Goal: Transaction & Acquisition: Download file/media

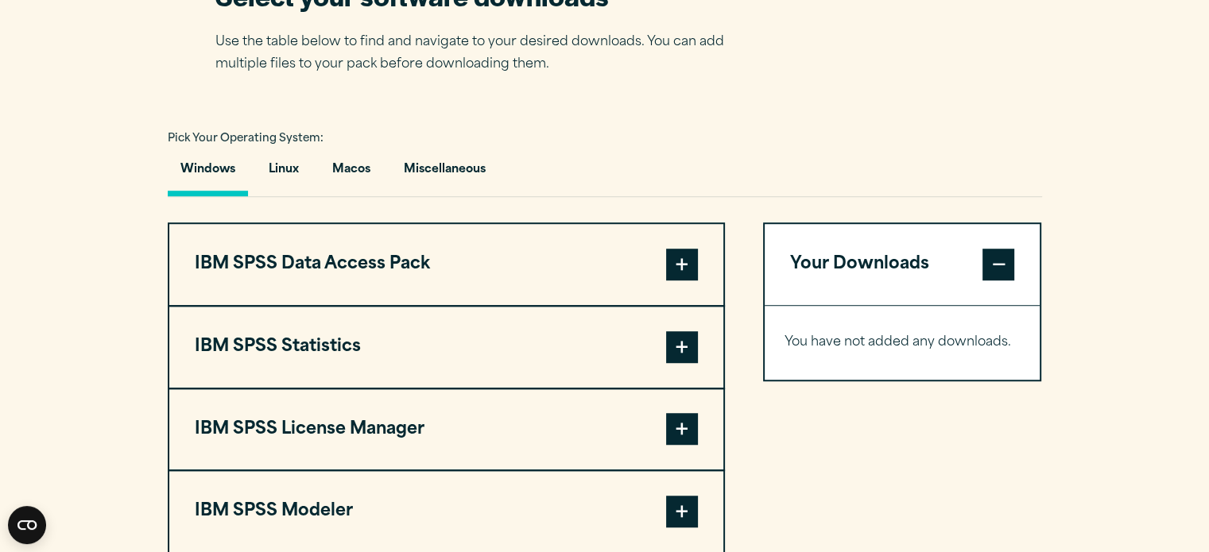
scroll to position [1062, 0]
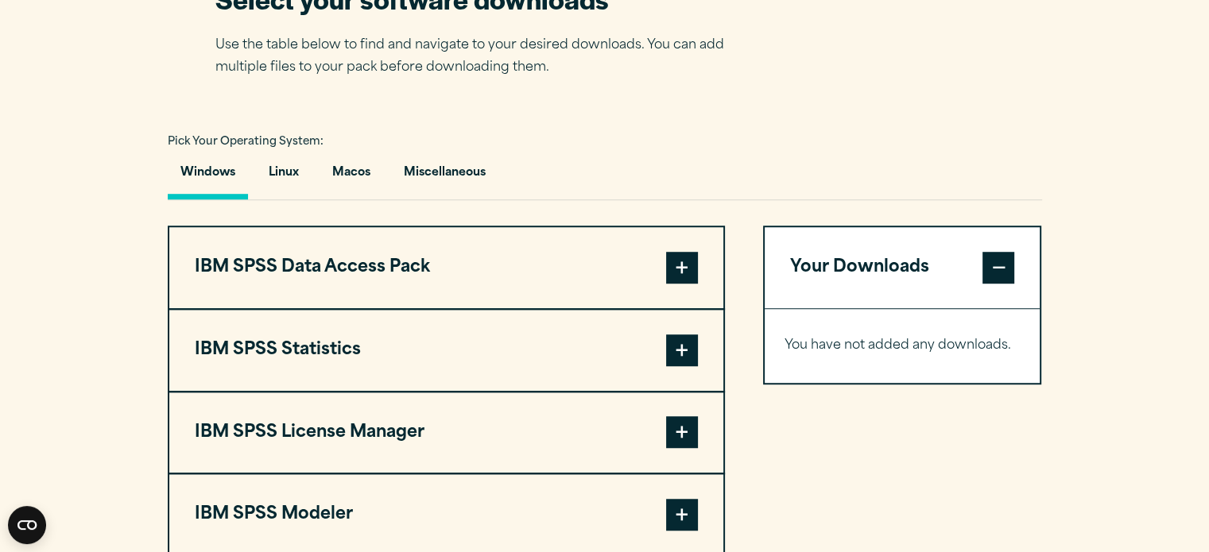
click at [684, 343] on span at bounding box center [682, 351] width 32 height 32
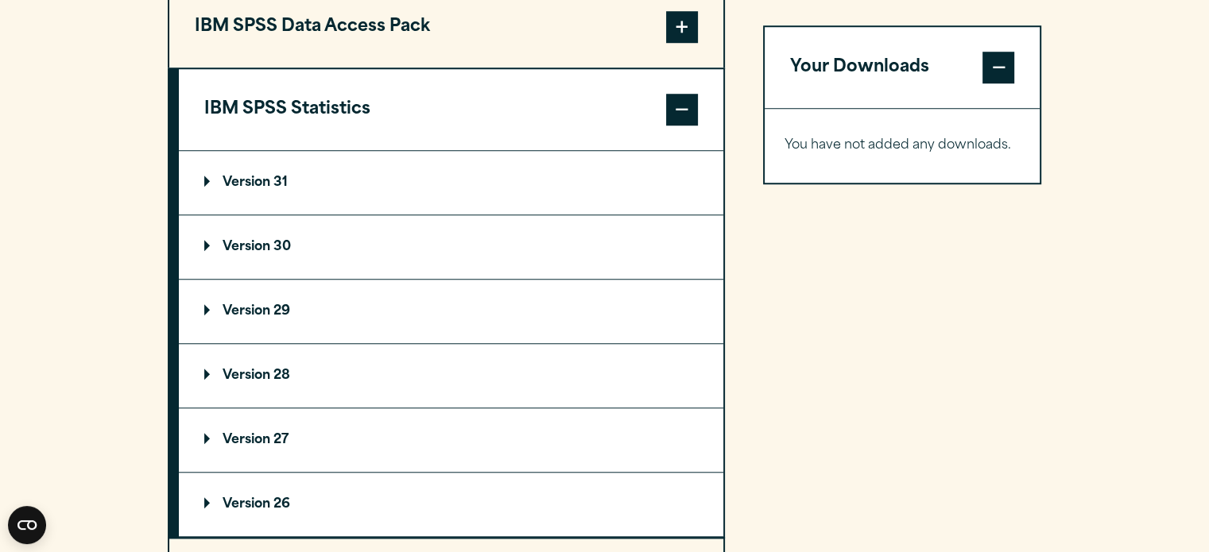
scroll to position [1307, 0]
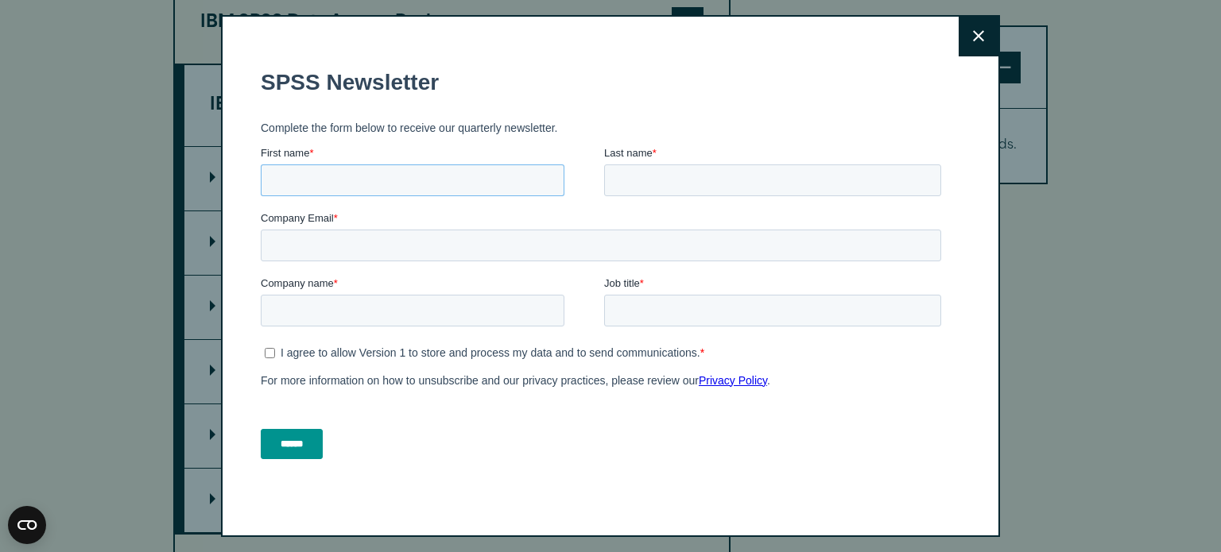
click at [347, 191] on input "First name *" at bounding box center [413, 180] width 304 height 32
type input "*****"
click at [719, 164] on div at bounding box center [772, 180] width 337 height 32
click at [683, 176] on input "Last name *" at bounding box center [772, 180] width 337 height 32
type input "********"
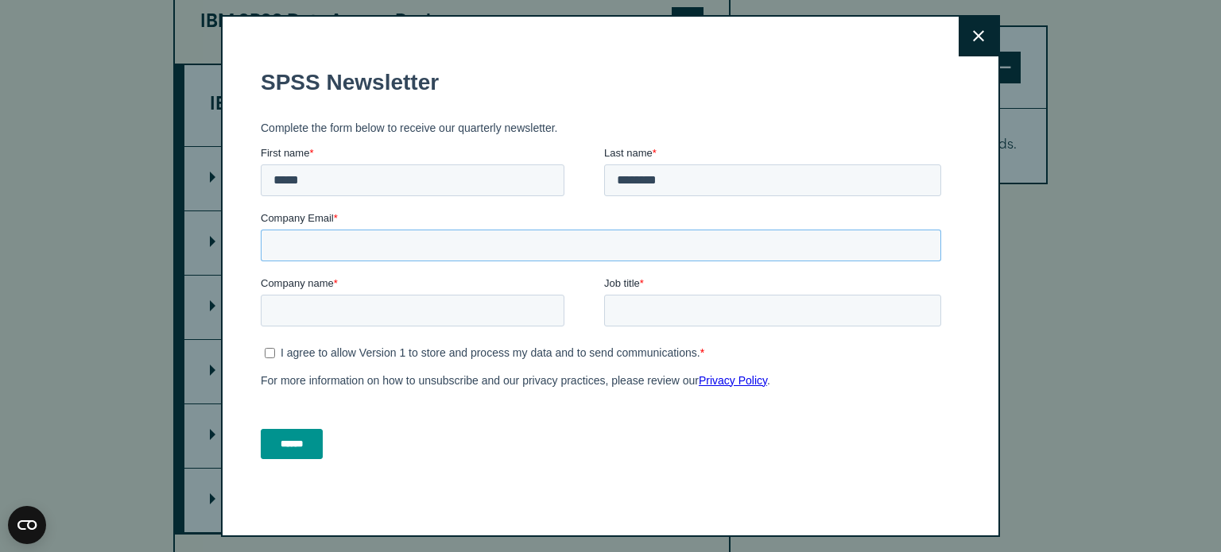
click at [499, 238] on input "Company Email *" at bounding box center [601, 245] width 680 height 32
type input "*"
type input "**********"
type input "*******"
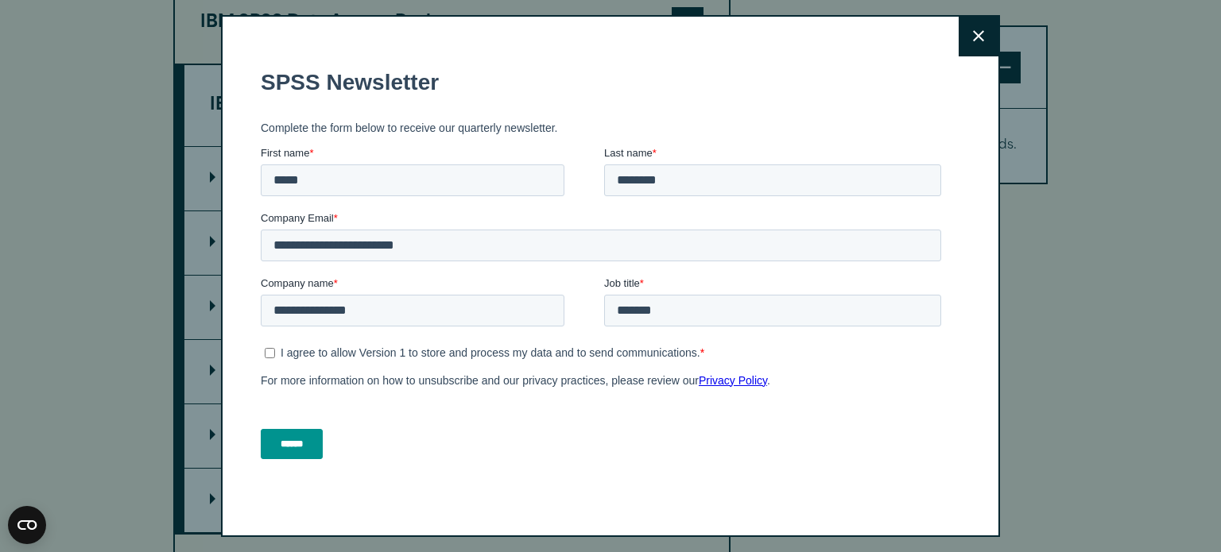
click at [290, 448] on input "******" at bounding box center [292, 443] width 62 height 30
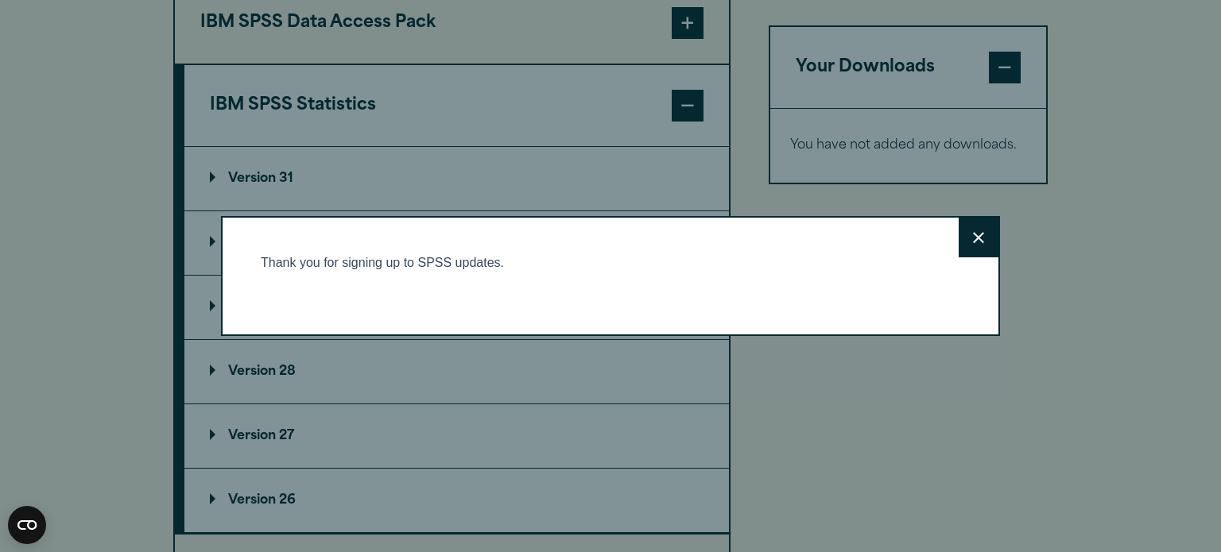
click at [979, 227] on button "Close" at bounding box center [979, 238] width 40 height 40
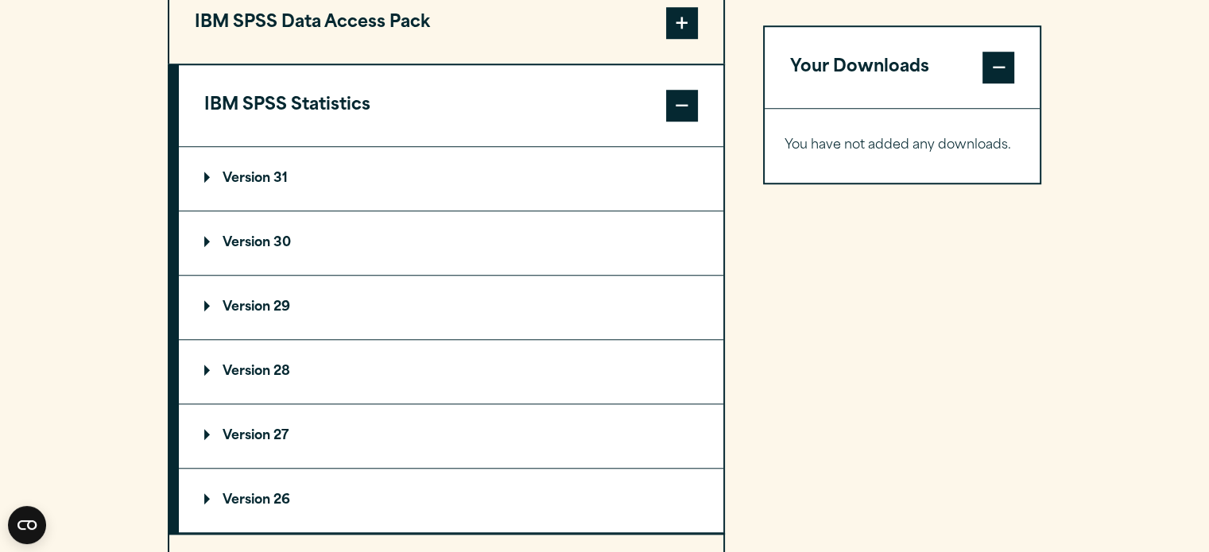
click at [204, 176] on p "Version 31" at bounding box center [245, 178] width 83 height 13
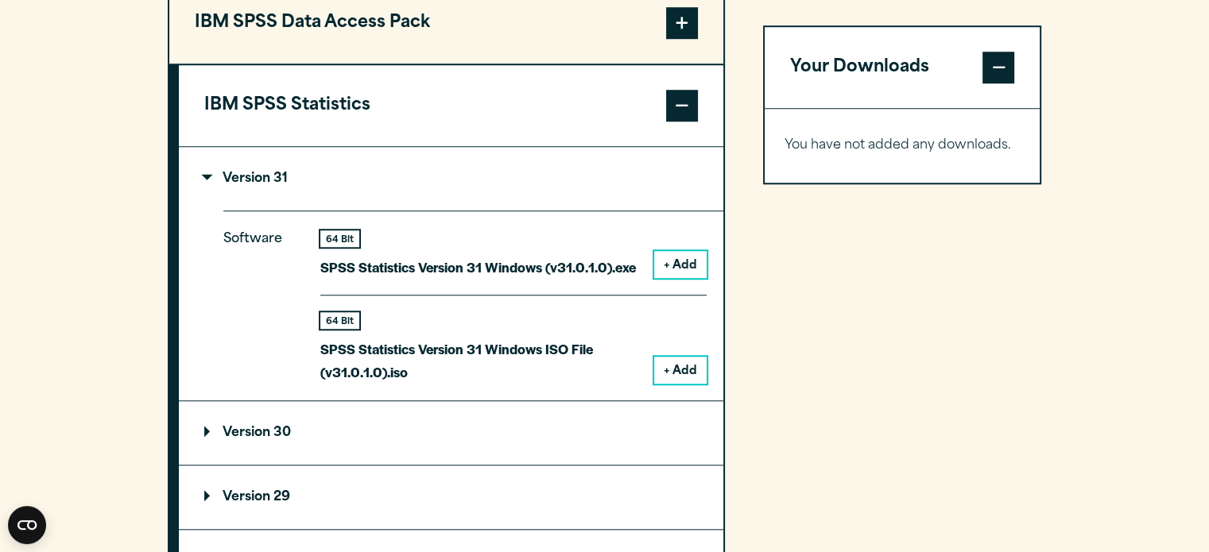
click at [527, 264] on p "SPSS Statistics Version 31 Windows (v31.0.1.0).exe" at bounding box center [478, 267] width 316 height 23
click at [667, 266] on button "+ Add" at bounding box center [680, 264] width 52 height 27
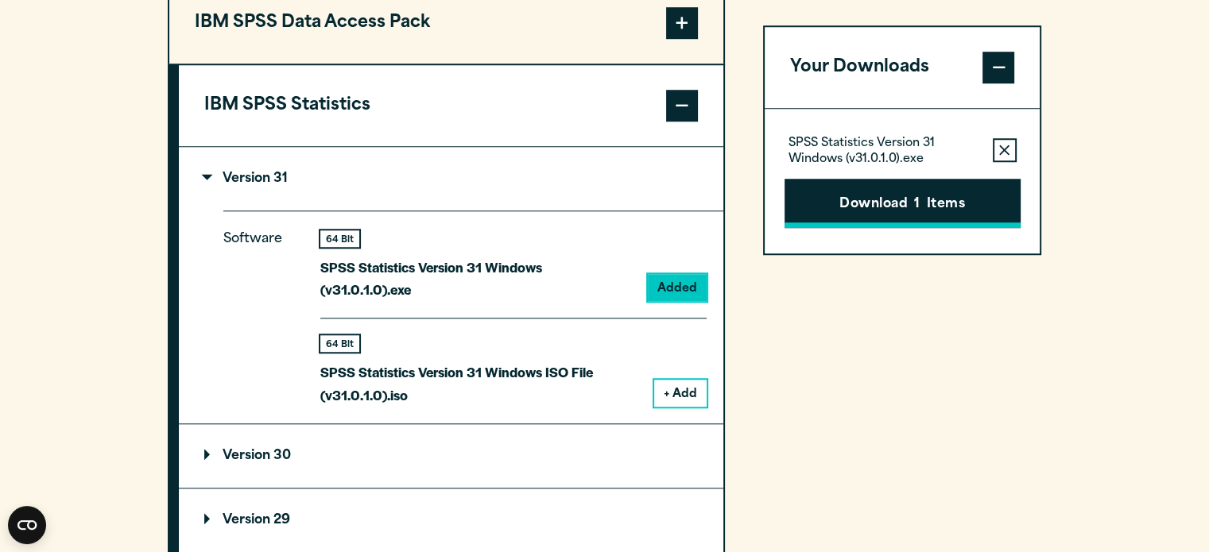
click at [884, 194] on button "Download 1 Items" at bounding box center [903, 203] width 236 height 49
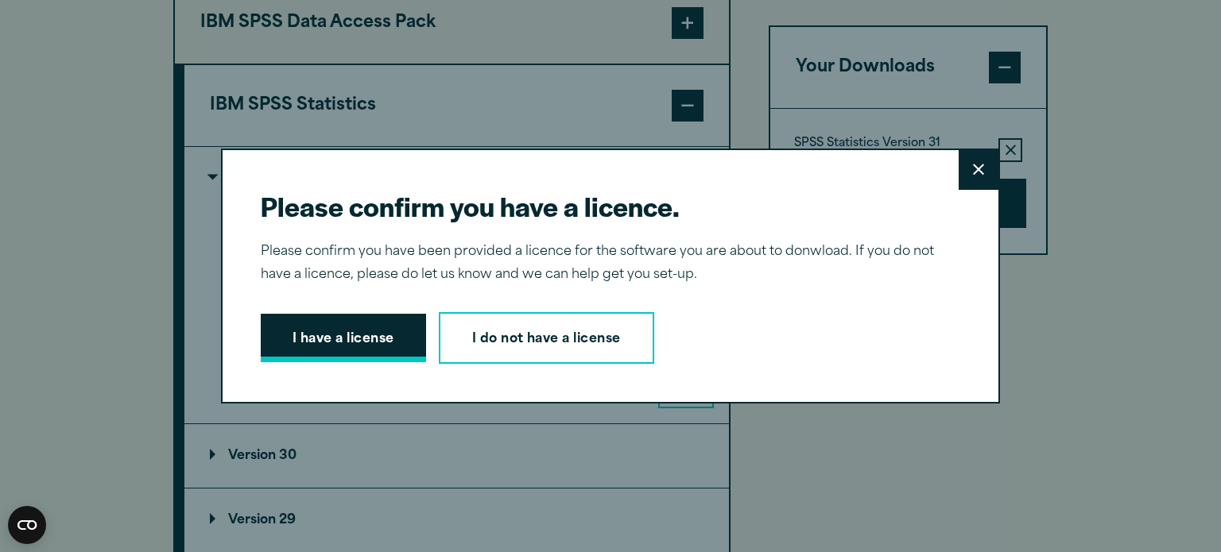
click at [301, 333] on button "I have a license" at bounding box center [343, 338] width 165 height 49
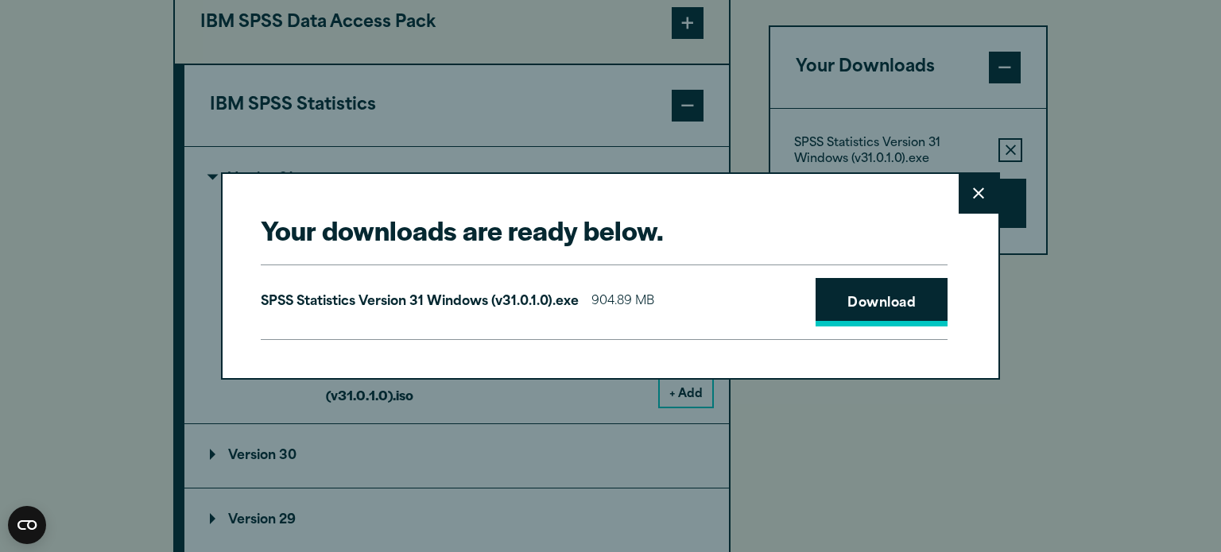
click at [862, 293] on link "Download" at bounding box center [882, 302] width 132 height 49
click at [975, 191] on icon at bounding box center [978, 193] width 11 height 11
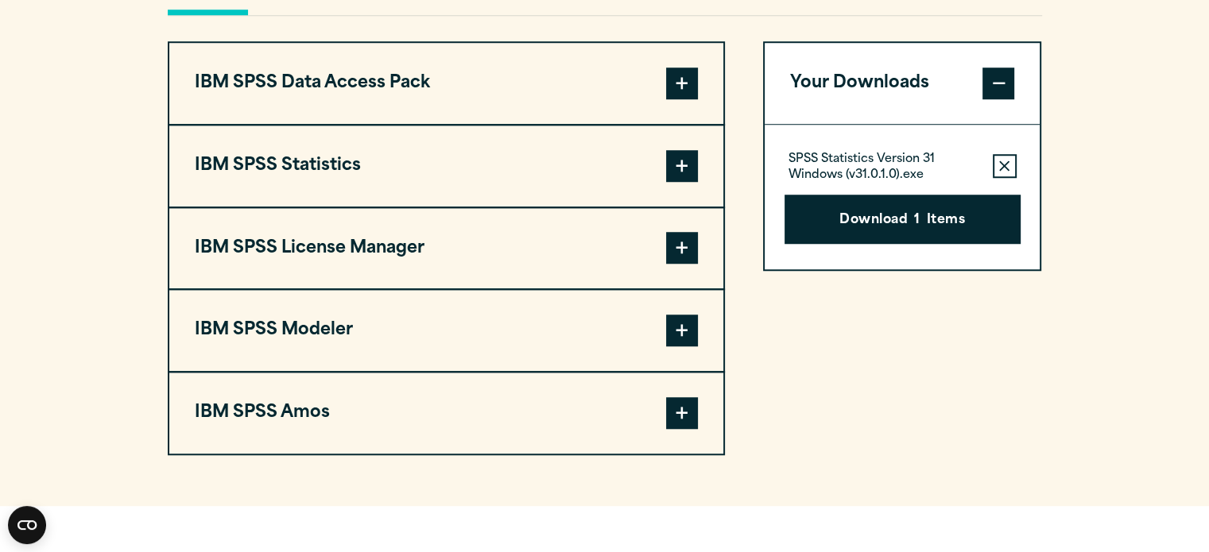
scroll to position [1242, 0]
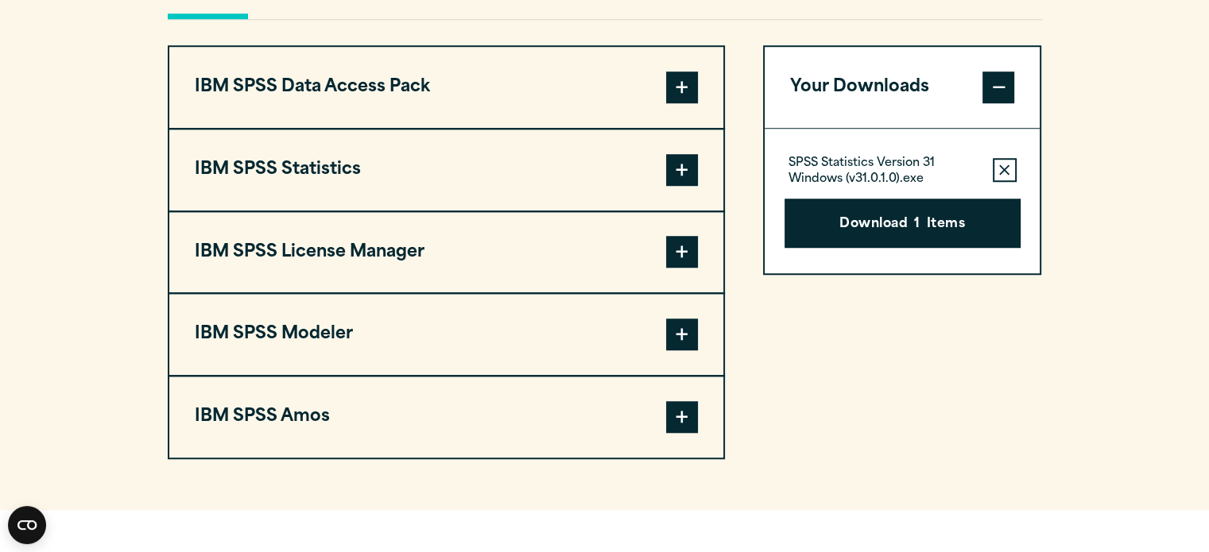
click at [692, 166] on span at bounding box center [682, 170] width 32 height 32
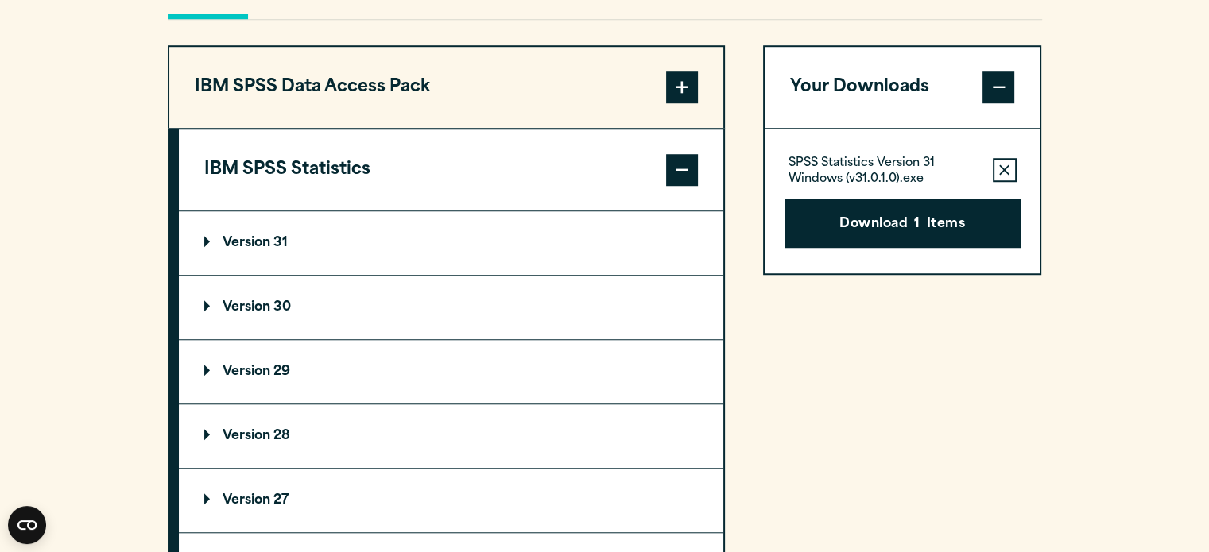
click at [1002, 165] on icon "button" at bounding box center [1004, 170] width 10 height 10
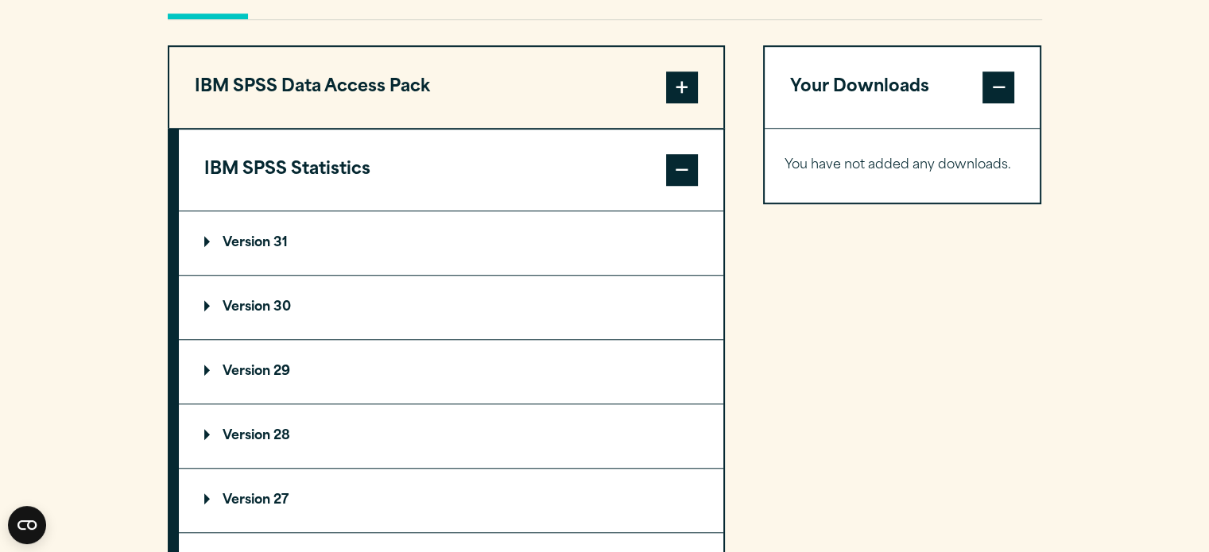
click at [270, 390] on summary "Version 29" at bounding box center [451, 372] width 545 height 64
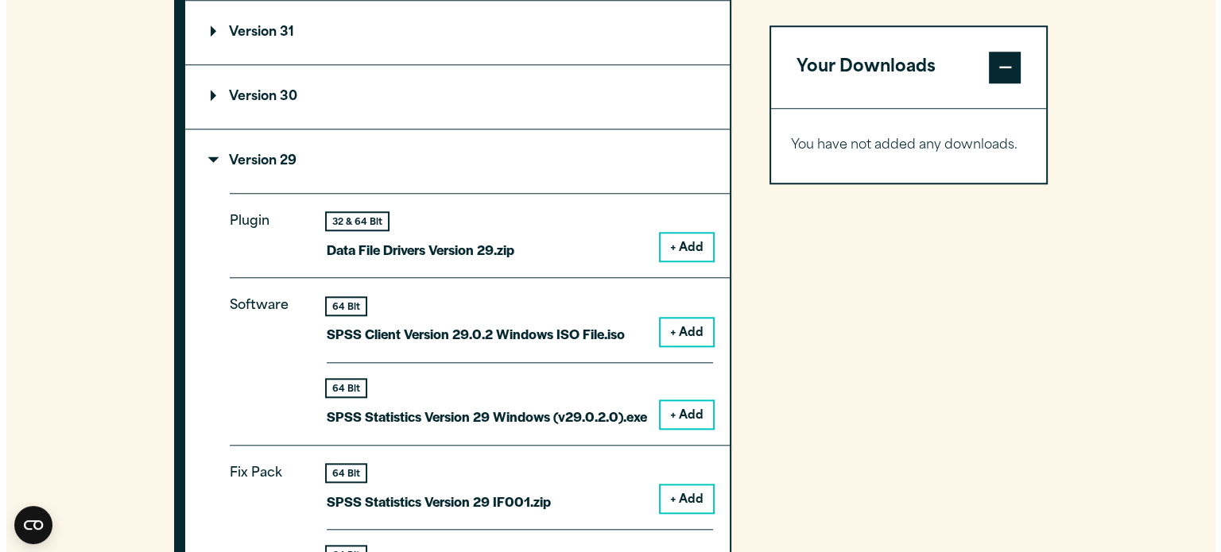
scroll to position [1475, 0]
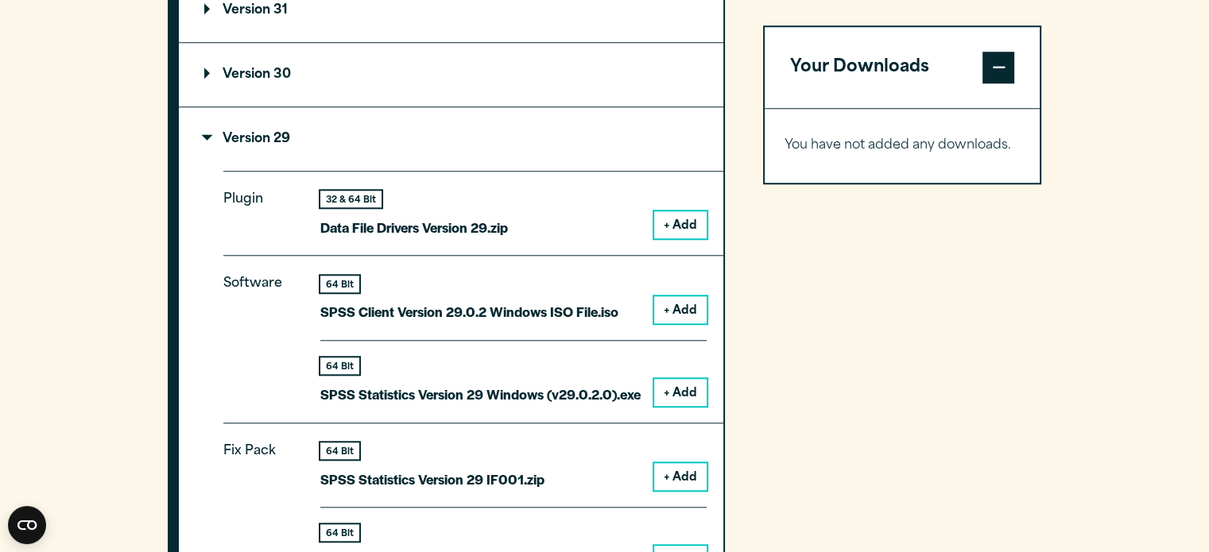
click at [684, 386] on button "+ Add" at bounding box center [680, 392] width 52 height 27
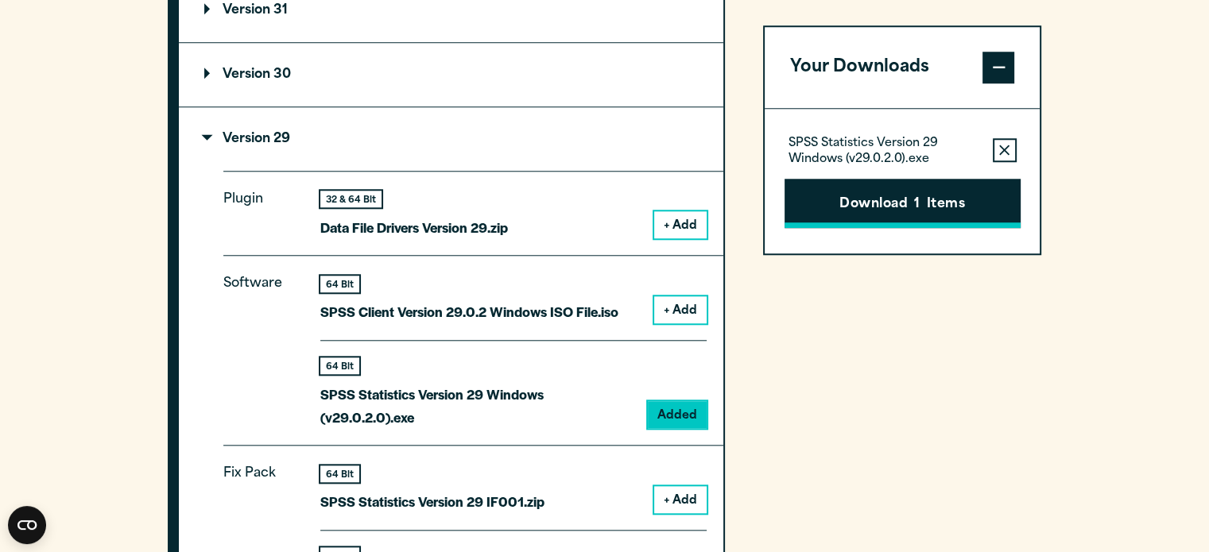
click at [913, 204] on button "Download 1 Items" at bounding box center [903, 203] width 236 height 49
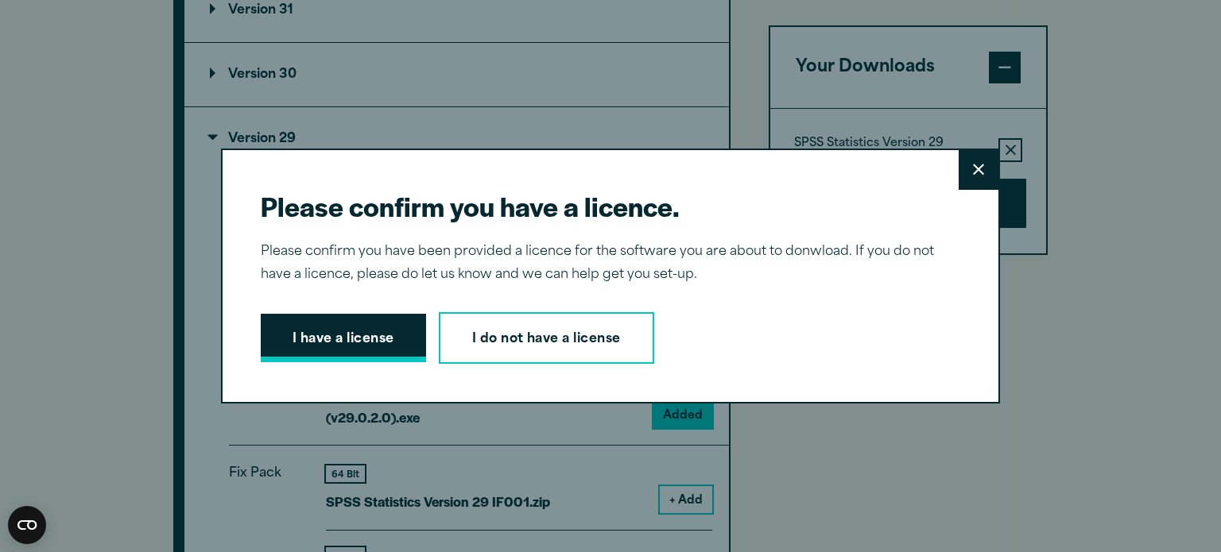
click at [300, 349] on button "I have a license" at bounding box center [343, 338] width 165 height 49
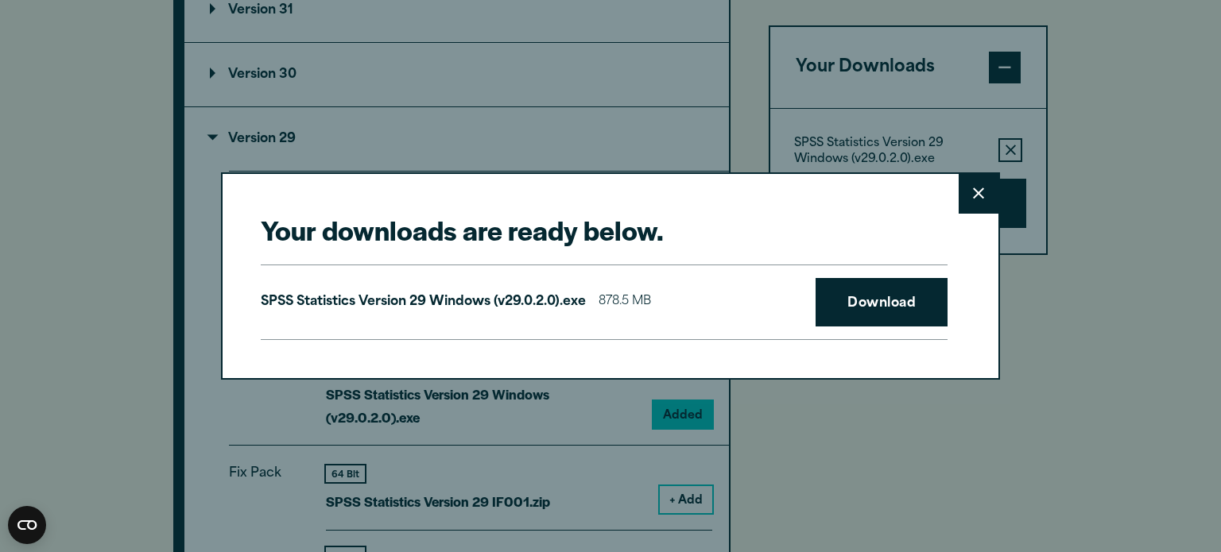
click at [807, 311] on div "SPSS Statistics Version 29 Windows (v29.0.2.0).exe 878.5 MB Download" at bounding box center [604, 303] width 687 height 76
click at [849, 298] on link "Download" at bounding box center [882, 302] width 132 height 49
